Goal: Contribute content

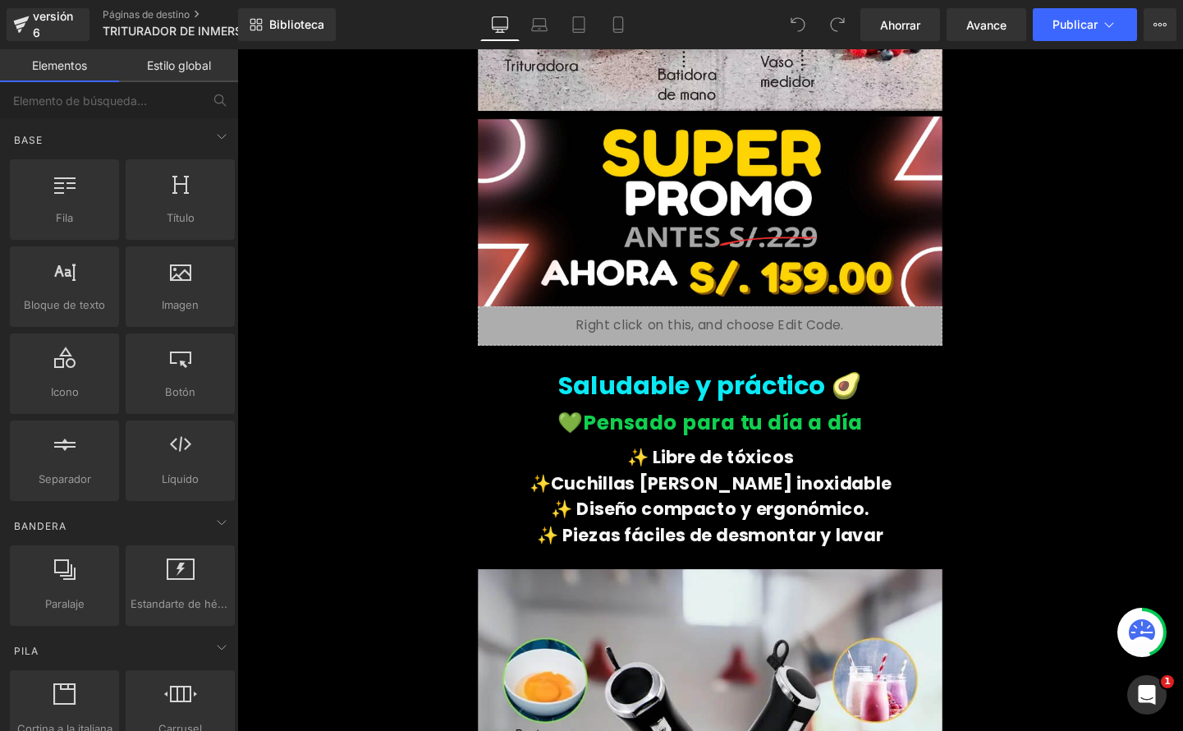
scroll to position [2670, 0]
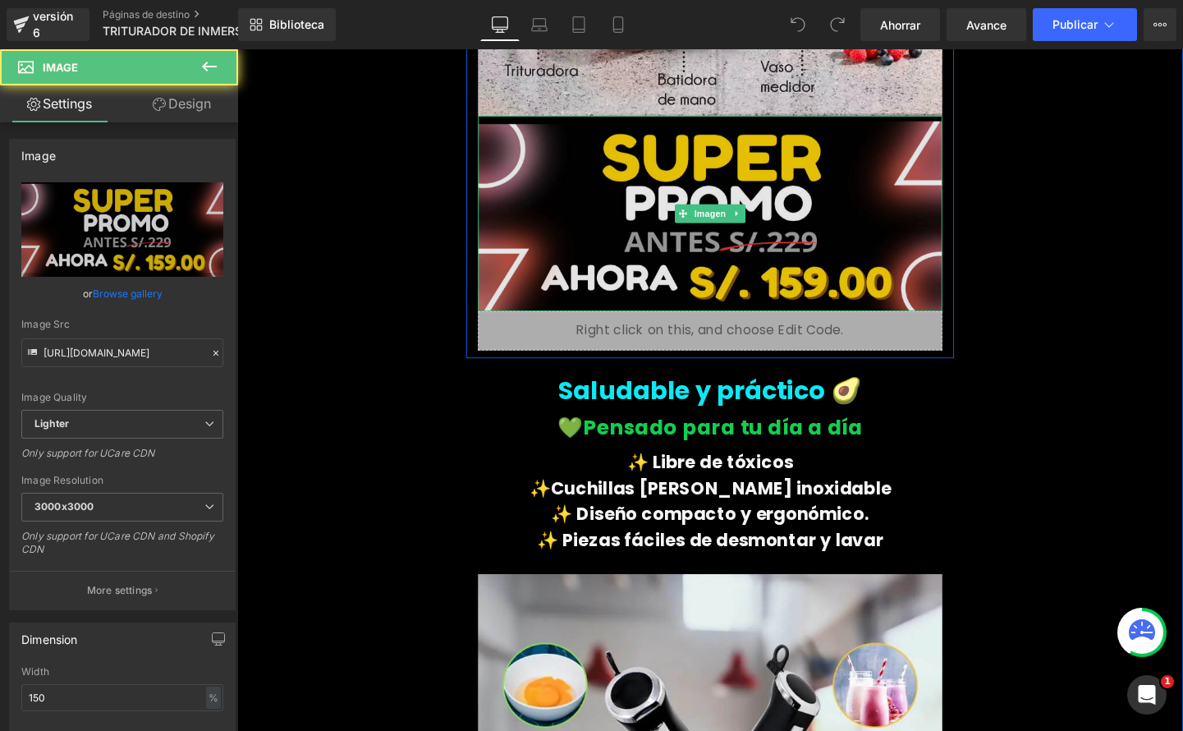
click at [787, 264] on img at bounding box center [734, 221] width 488 height 205
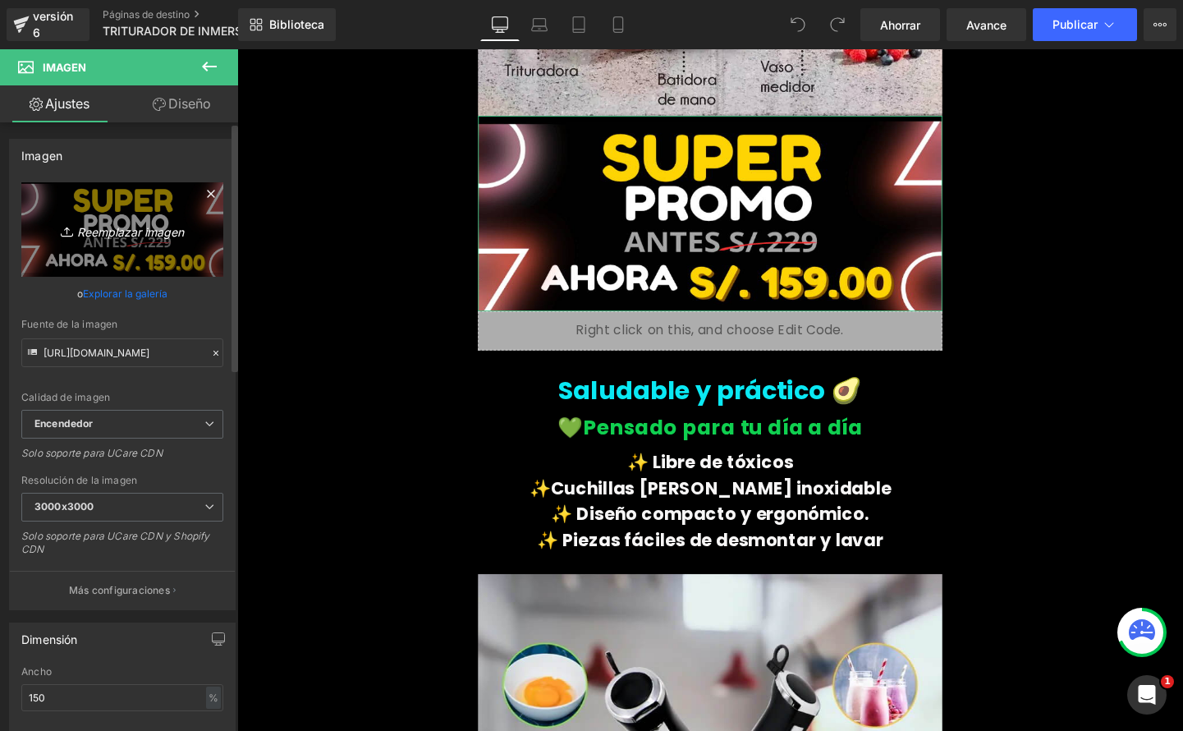
click at [137, 233] on font "Reemplazar imagen" at bounding box center [130, 231] width 107 height 14
type input "C:\fakepath\TRITURADOR 3.png"
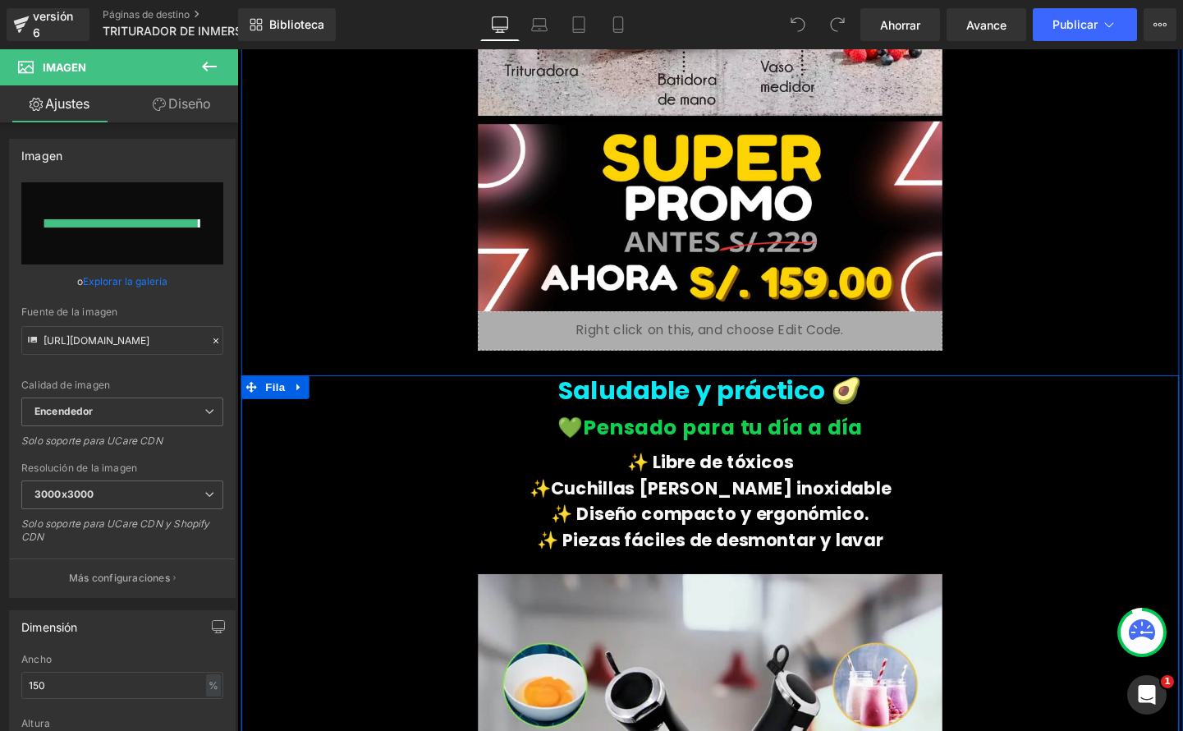
type input "[URL][DOMAIN_NAME]"
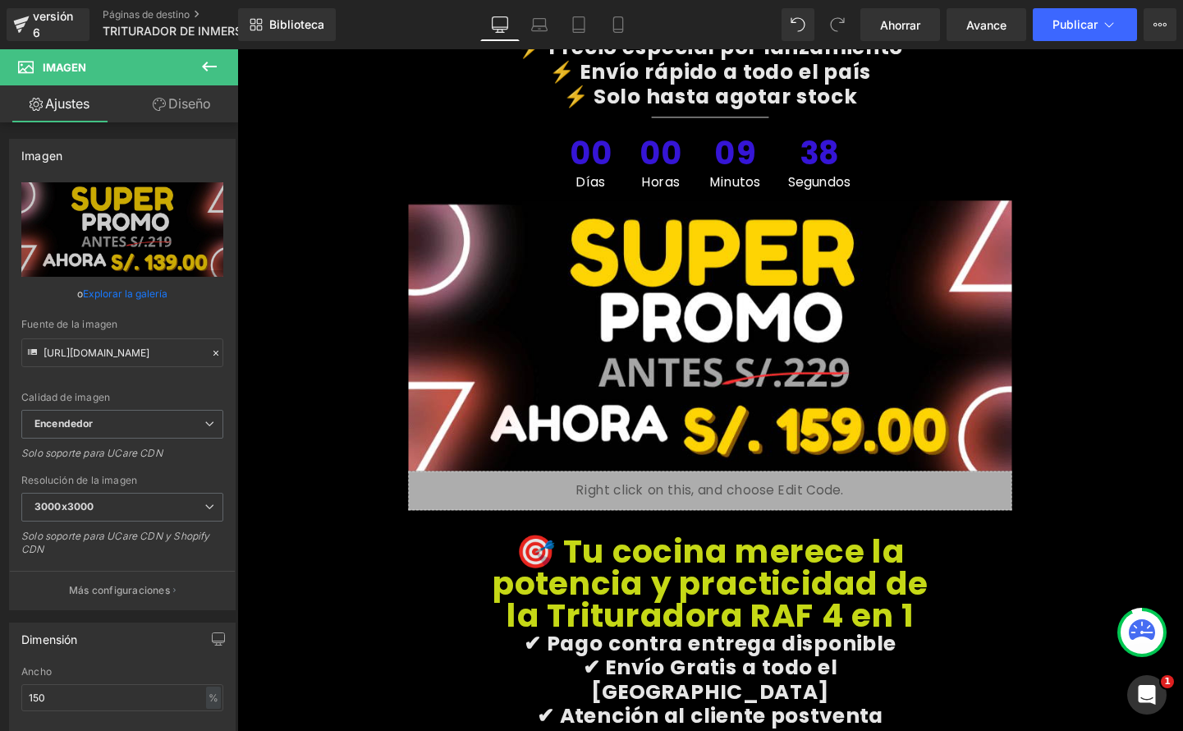
scroll to position [6224, 0]
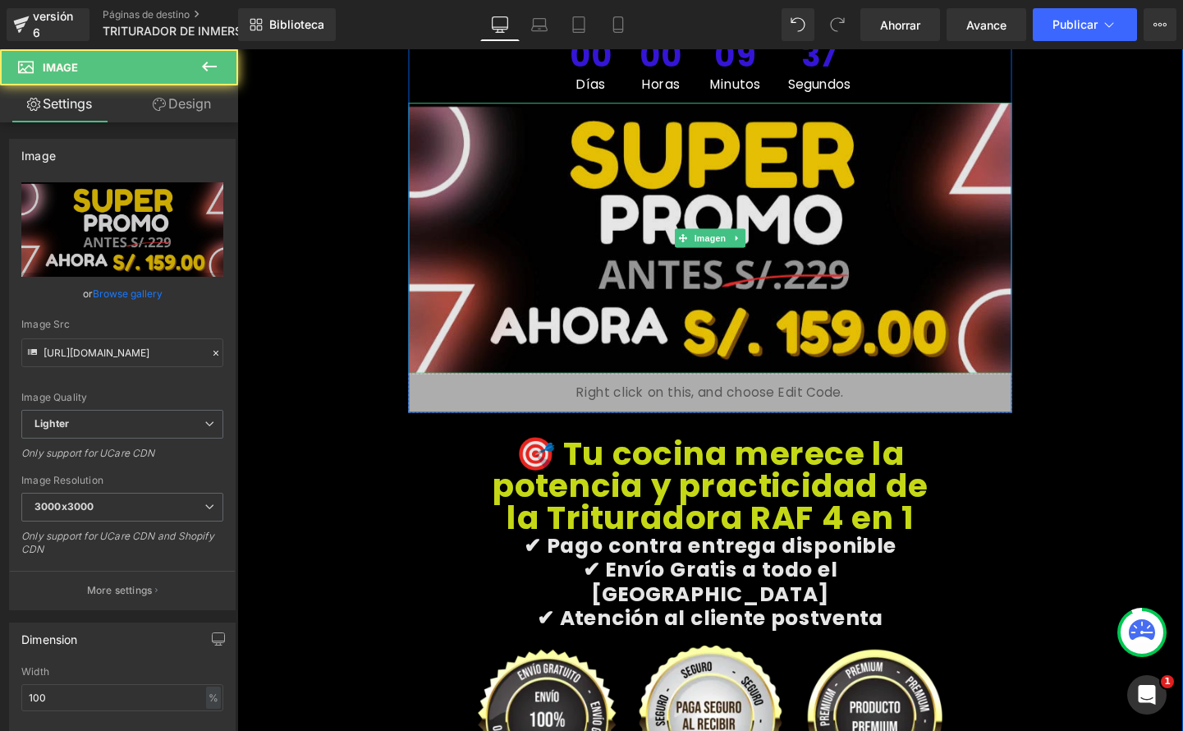
click at [789, 314] on img at bounding box center [734, 248] width 634 height 284
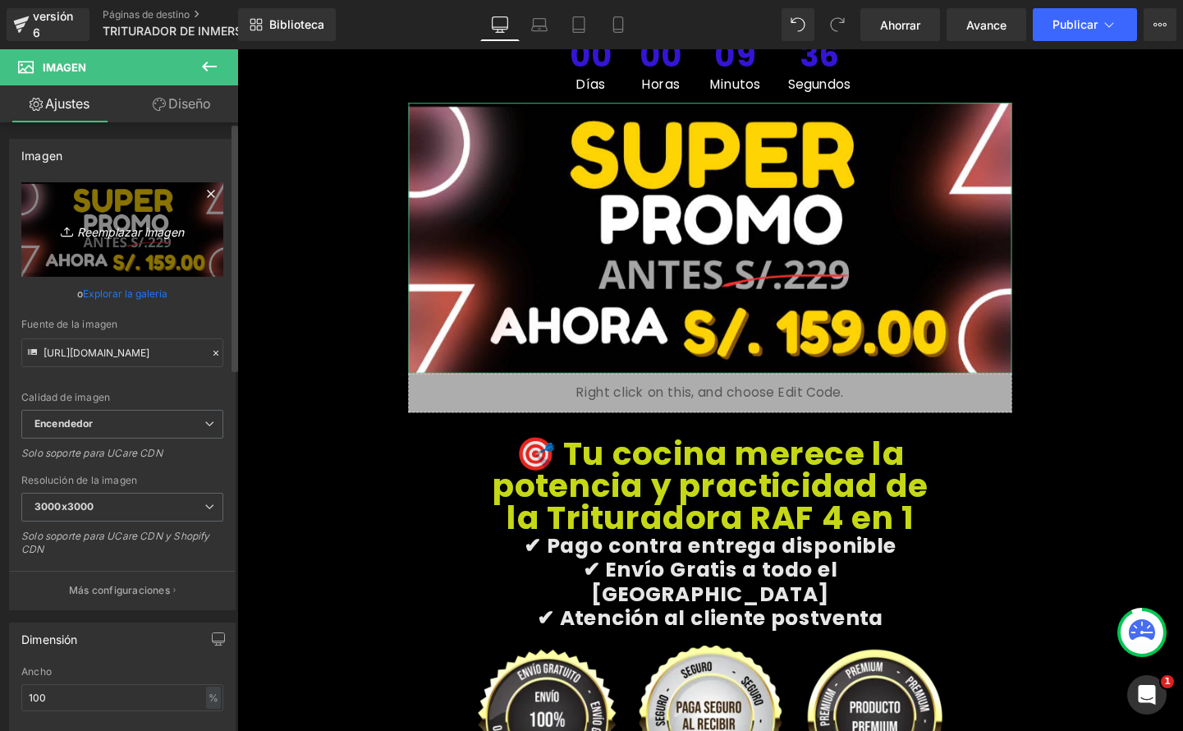
click at [150, 229] on font "Reemplazar imagen" at bounding box center [130, 231] width 107 height 14
type input "C:\fakepath\TRITURADOR 3.png"
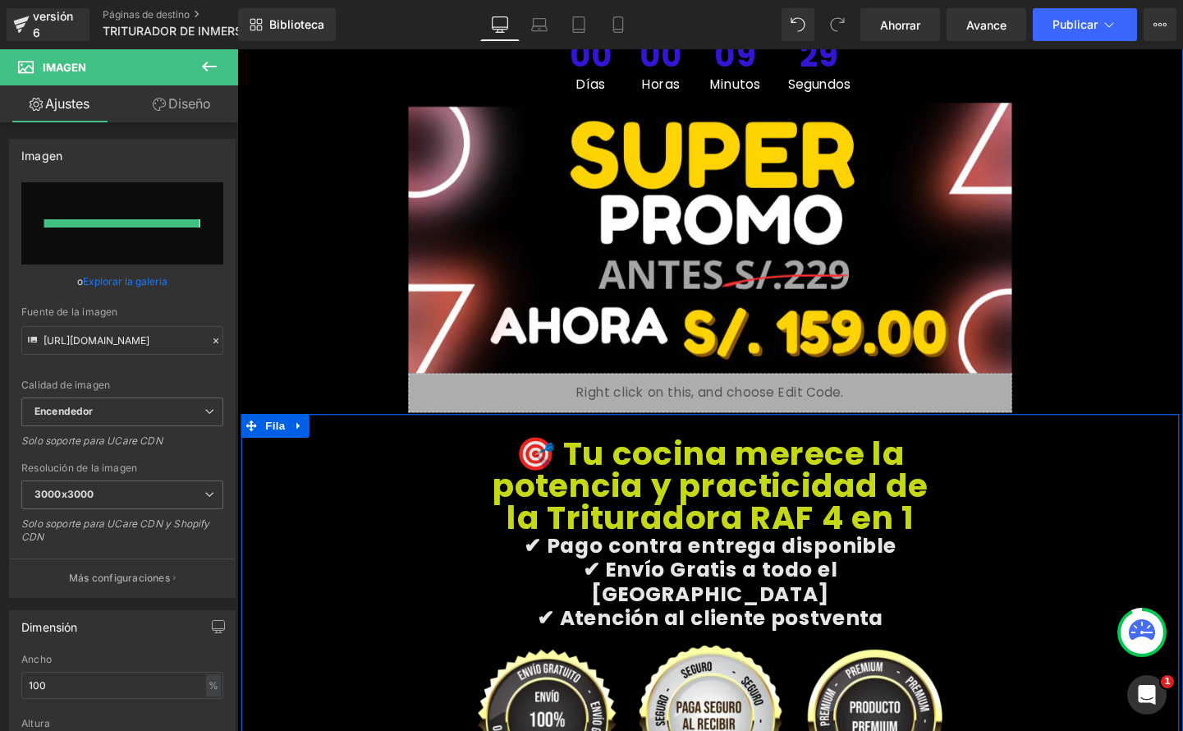
type input "[URL][DOMAIN_NAME]"
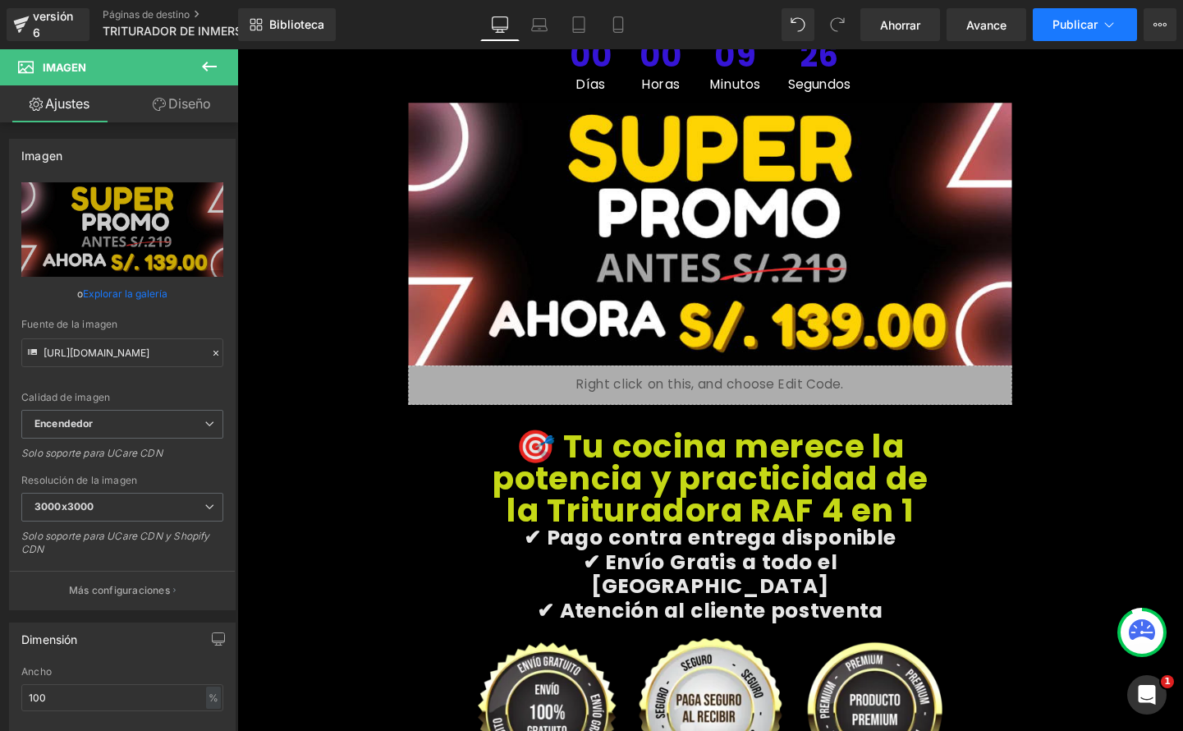
click at [1076, 30] on font "Publicar" at bounding box center [1074, 24] width 45 height 14
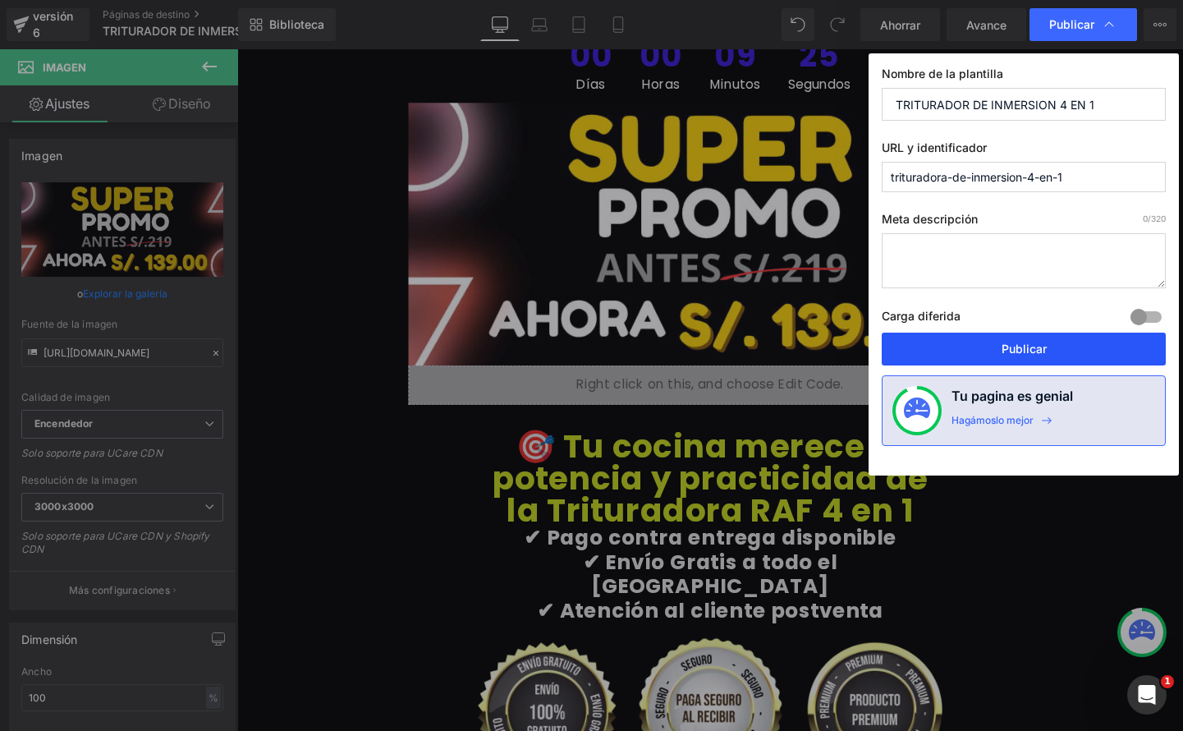
click at [1012, 353] on font "Publicar" at bounding box center [1023, 348] width 45 height 14
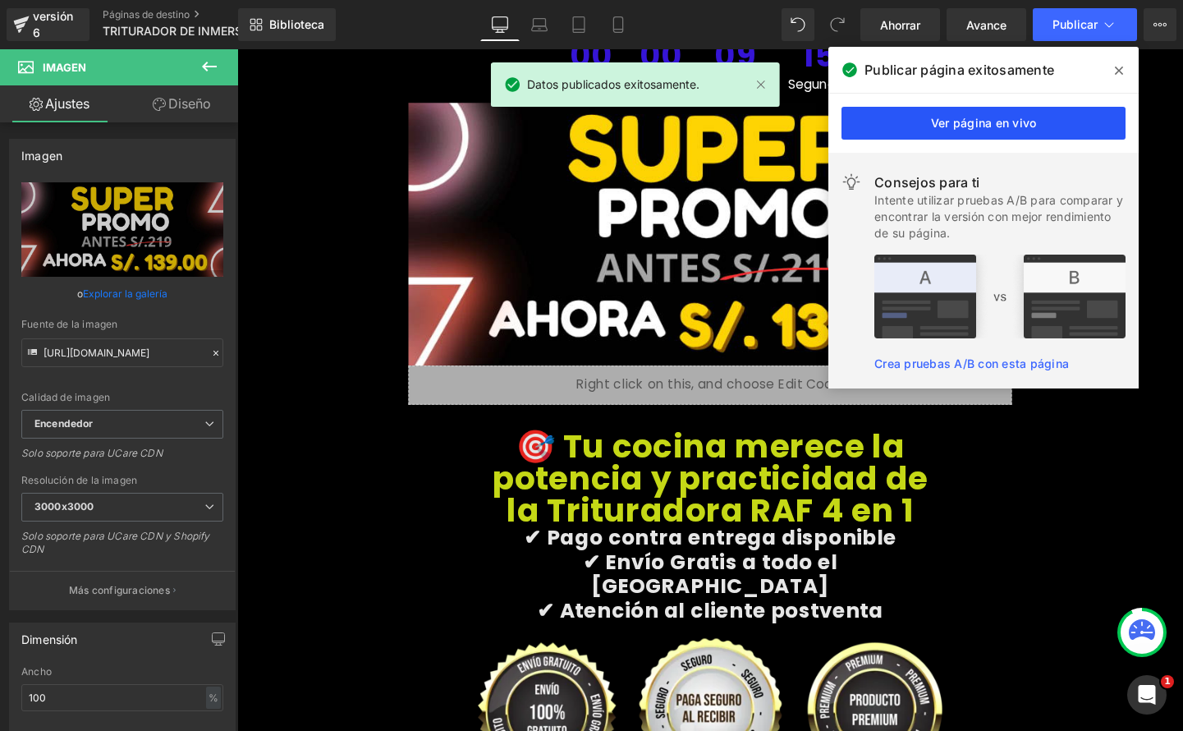
click at [991, 126] on font "Ver página en vivo" at bounding box center [984, 123] width 106 height 14
